Goal: Transaction & Acquisition: Purchase product/service

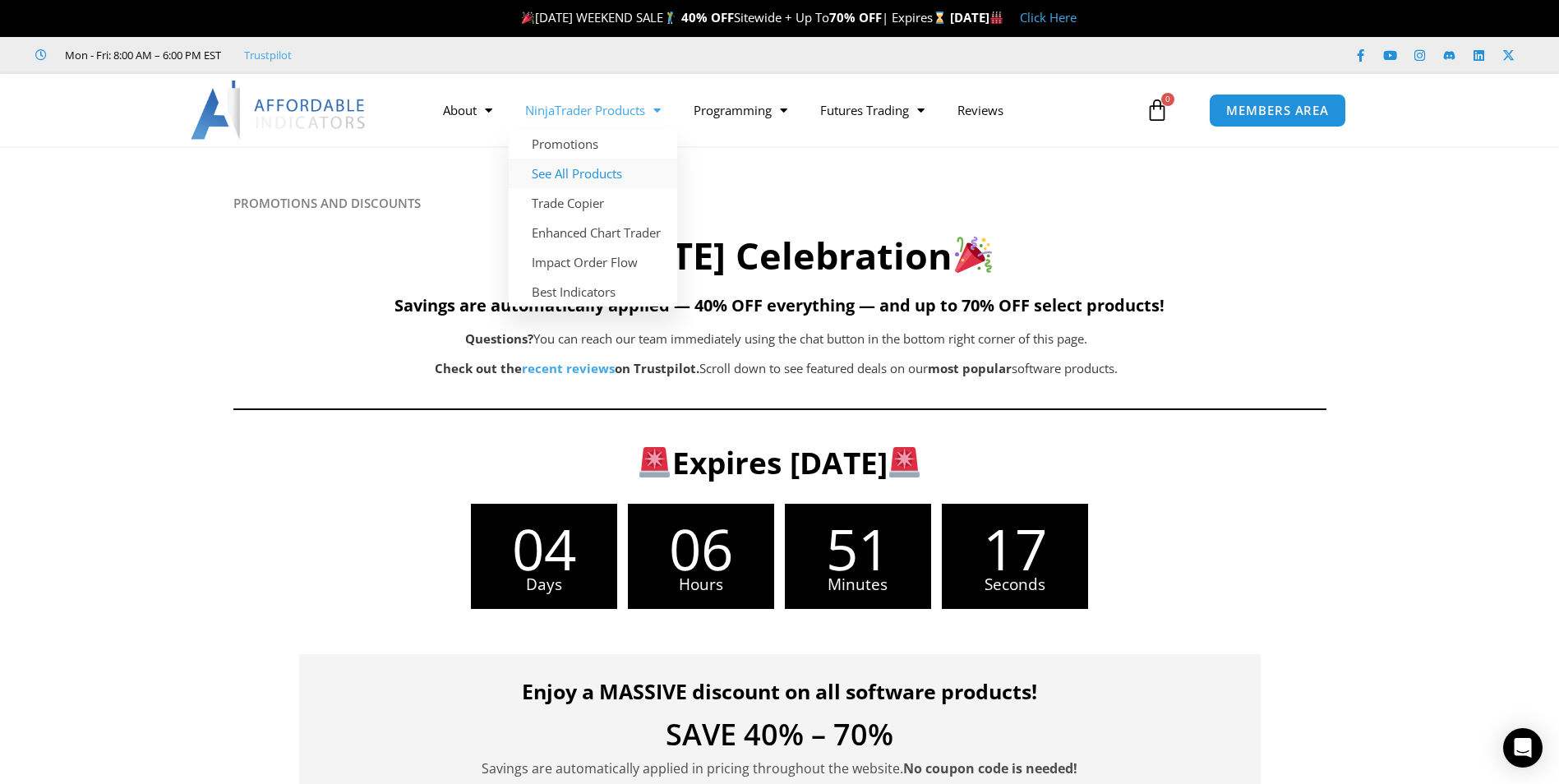
click at [568, 178] on link "See All Products" at bounding box center [593, 173] width 168 height 29
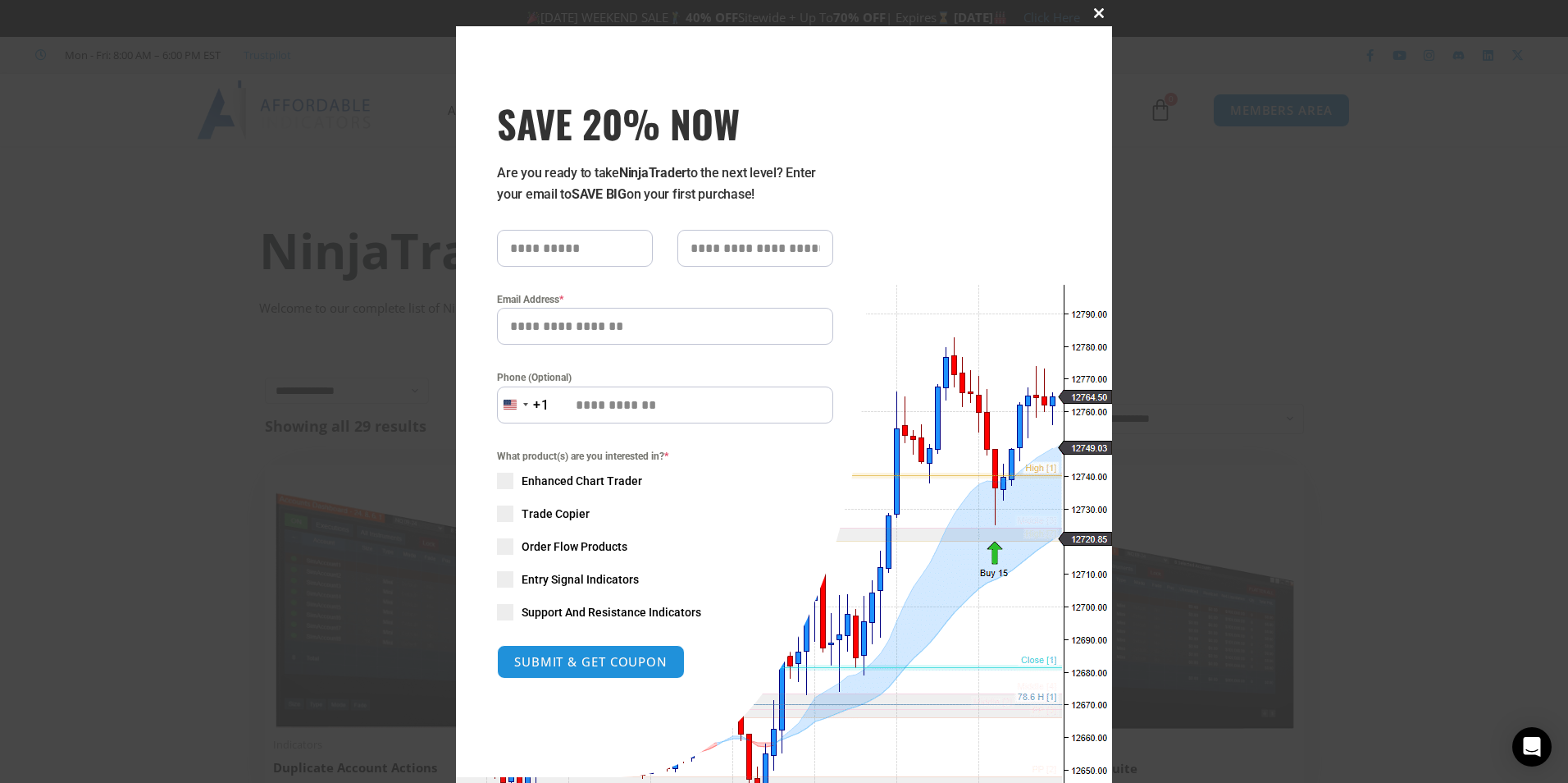
drag, startPoint x: 1562, startPoint y: 83, endPoint x: 1558, endPoint y: 114, distance: 31.3
click at [1555, 114] on div "Close this module SAVE 20% NOW Are you ready to take NinjaTrader to the next le…" at bounding box center [784, 392] width 1568 height 783
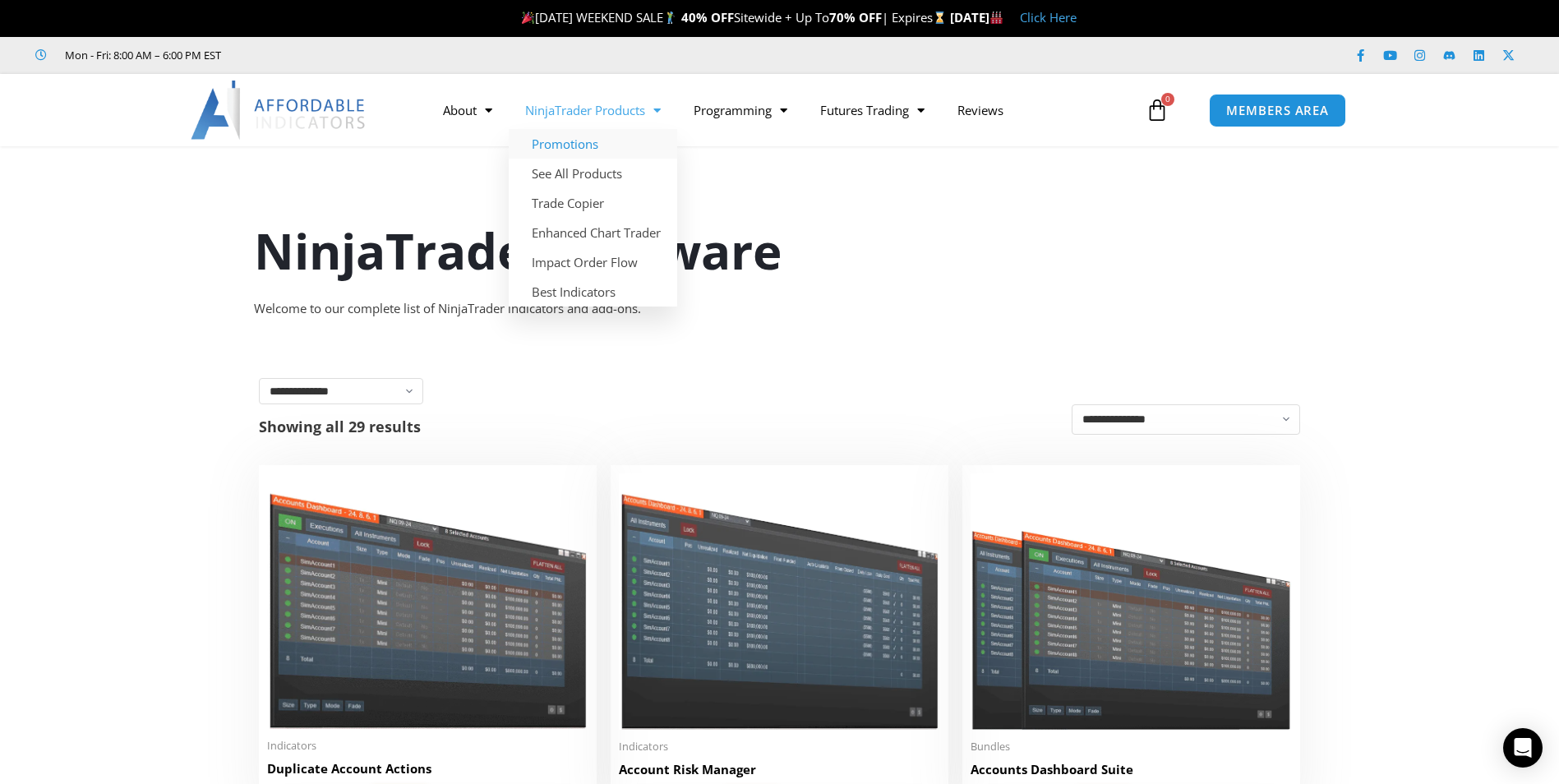
click at [578, 139] on link "Promotions" at bounding box center [593, 143] width 168 height 29
